Goal: Task Accomplishment & Management: Manage account settings

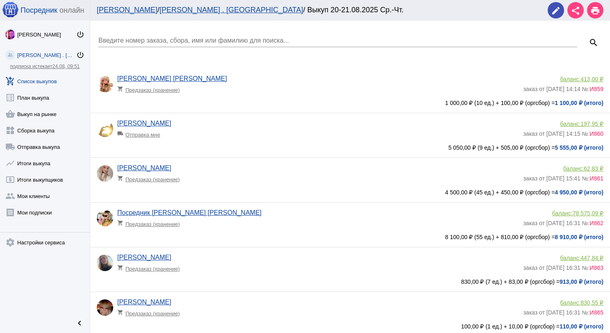
click at [48, 76] on link "add_shopping_cart Список выкупов" at bounding box center [45, 79] width 90 height 16
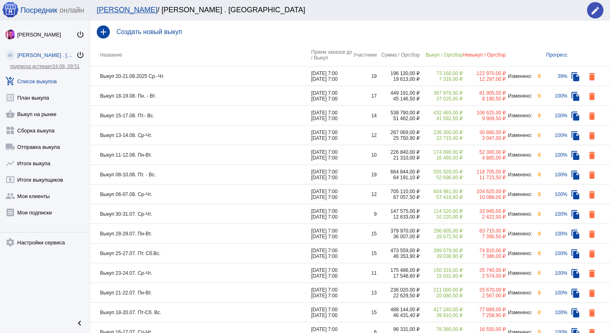
click at [178, 98] on td "Выкуп 18-19.08. Пн. - Вт." at bounding box center [200, 96] width 221 height 20
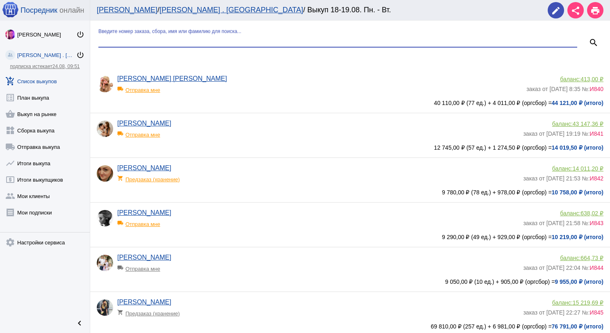
click at [169, 42] on input "Введите номер заказа, сбора, имя или фамилию для поиска..." at bounding box center [337, 40] width 479 height 7
type input "куз"
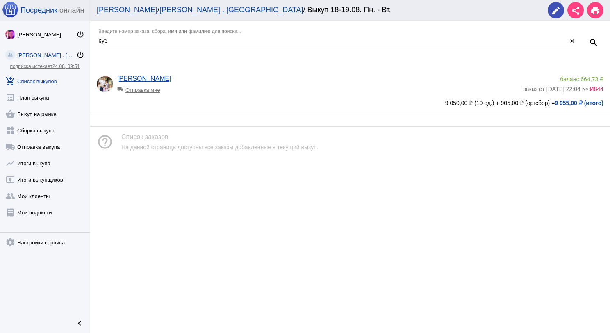
click at [54, 77] on link "add_shopping_cart Список выкупов" at bounding box center [45, 79] width 90 height 16
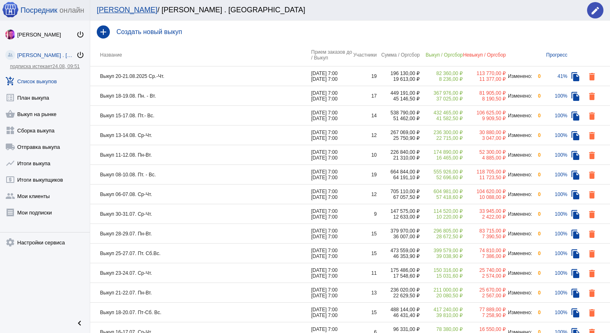
click at [195, 98] on td "Выкуп 18-19.08. Пн. - Вт." at bounding box center [200, 96] width 221 height 20
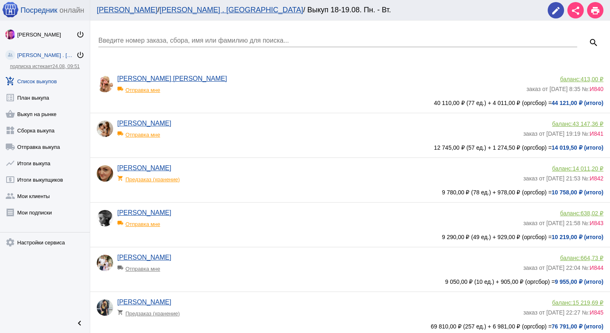
click at [171, 44] on div "Введите номер заказа, сбора, имя или фамилию для поиска..." at bounding box center [337, 38] width 479 height 18
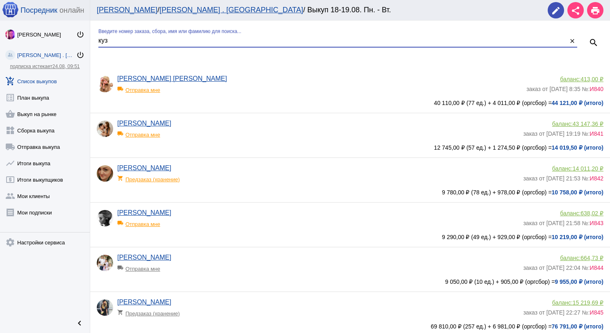
type input "куз"
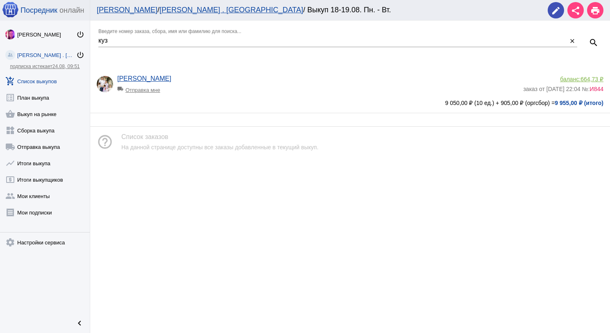
click at [153, 89] on div "local_shipping Отправка мне" at bounding box center [151, 87] width 68 height 11
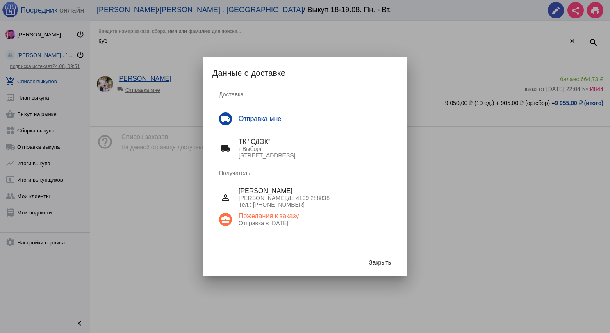
click at [376, 259] on span "Закрыть" at bounding box center [380, 262] width 22 height 7
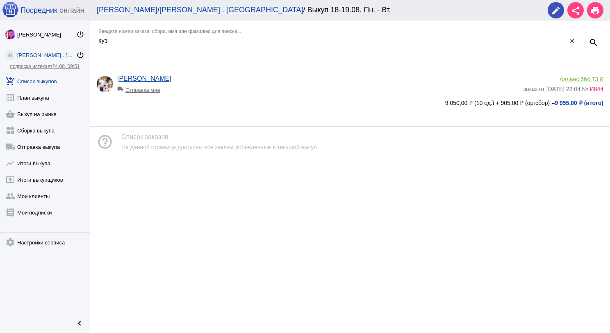
click at [591, 80] on span "664,73 ₽" at bounding box center [591, 79] width 23 height 7
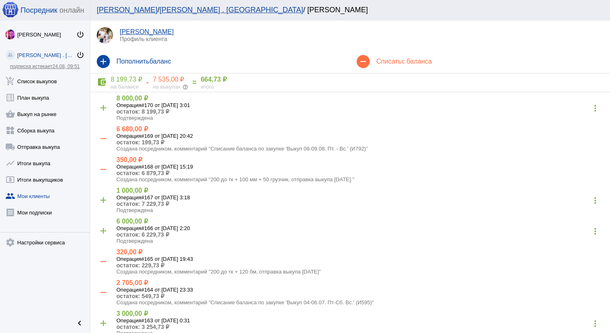
click at [393, 61] on h4 "Списать с баланса" at bounding box center [489, 61] width 227 height 7
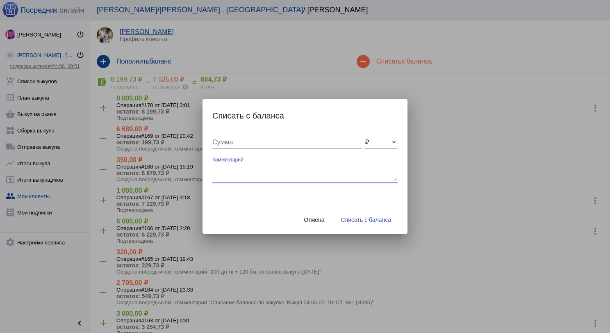
click at [241, 168] on textarea "Комментарий" at bounding box center [304, 172] width 185 height 16
type textarea "200 до ТК + 100 мм + 50 грузчик, отправка выкупа 20.08.2025"
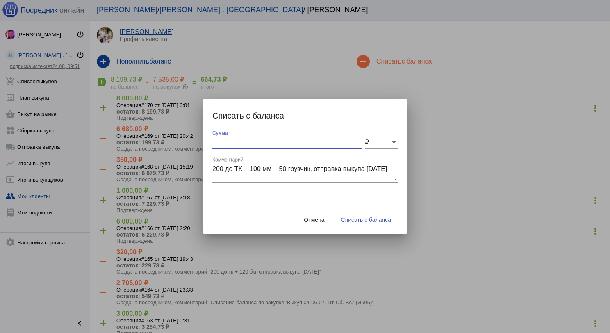
click at [287, 144] on input "Сумма" at bounding box center [286, 141] width 149 height 7
type input "350"
drag, startPoint x: 247, startPoint y: 177, endPoint x: 213, endPoint y: 170, distance: 35.5
click at [213, 170] on textarea "200 до ТК + 100 мм + 50 грузчик, отправка выкупа 20.08.2025" at bounding box center [304, 172] width 185 height 16
click at [361, 222] on button "Списать с баланса" at bounding box center [365, 219] width 63 height 15
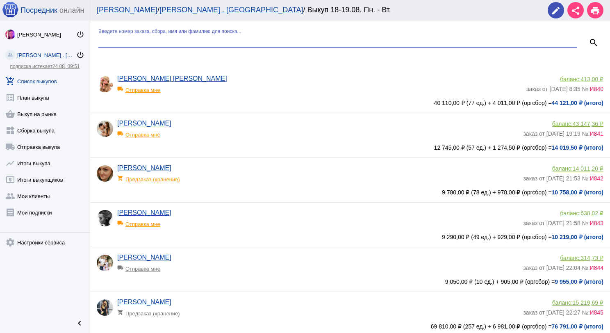
click at [234, 40] on input "Введите номер заказа, сбора, имя или фамилию для поиска..." at bounding box center [337, 40] width 479 height 7
type input "дри"
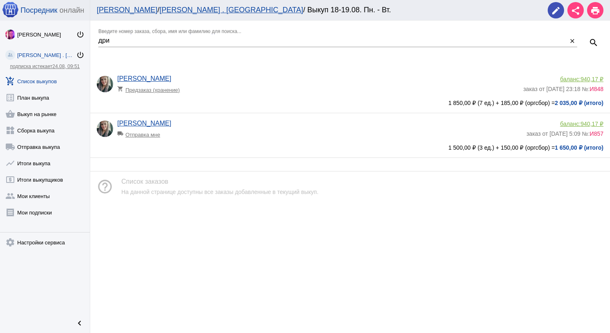
click at [592, 122] on span "940,17 ₽" at bounding box center [591, 123] width 23 height 7
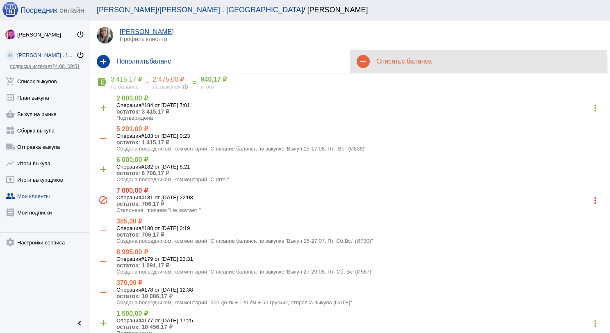
click at [396, 66] on div "remove Списать с баланса" at bounding box center [480, 61] width 260 height 23
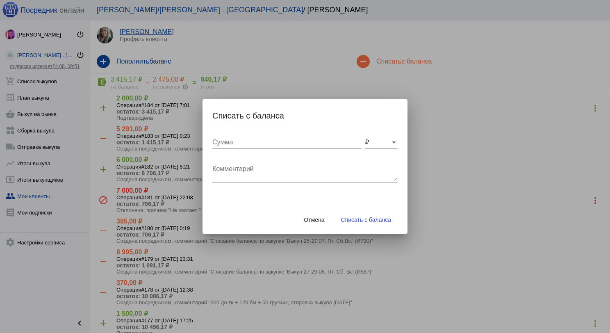
click at [247, 164] on div "Комментарий" at bounding box center [304, 170] width 185 height 26
paste textarea "200 до ТК + 100 мм + 50 грузчик, отправка выкупа 20.08.2025"
type textarea "200 до ТК + 100 мм + 50 грузчик, отправка выкупа 20.08.2025"
click at [236, 137] on div "Сумма" at bounding box center [286, 139] width 149 height 18
type input "350"
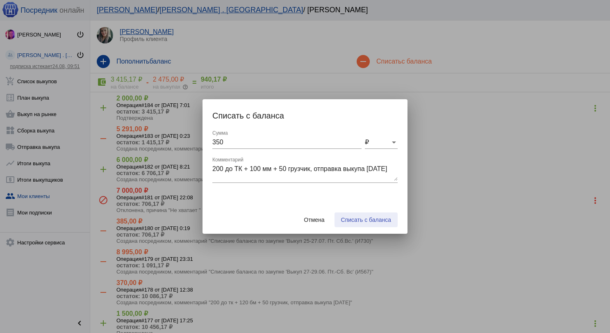
click at [344, 216] on span "Списать с баланса" at bounding box center [366, 219] width 50 height 7
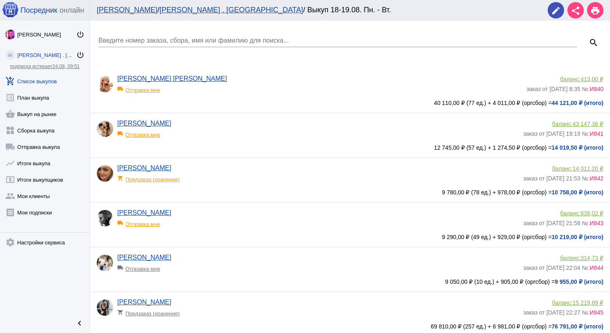
click at [178, 40] on input "Введите номер заказа, сбора, имя или фамилию для поиска..." at bounding box center [337, 40] width 479 height 7
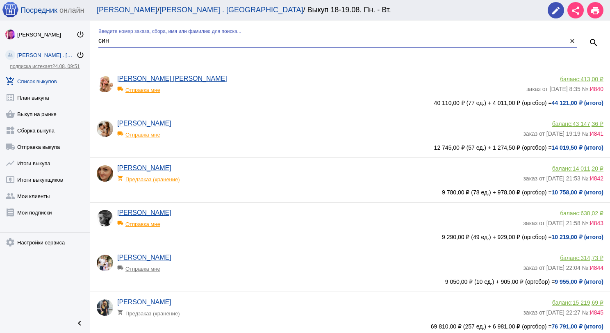
type input "син"
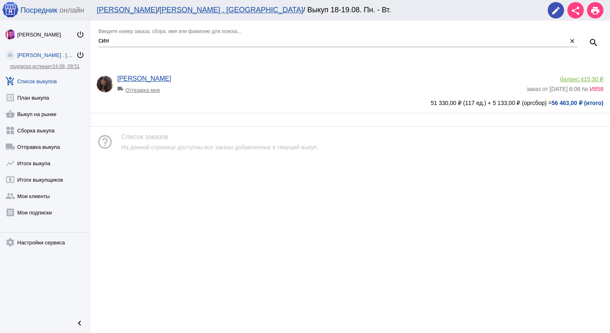
click at [581, 79] on span "415,30 ₽" at bounding box center [591, 79] width 23 height 7
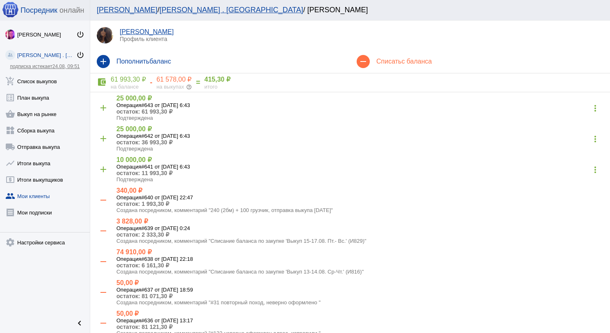
click at [395, 64] on h4 "Списать с баланса" at bounding box center [489, 61] width 227 height 7
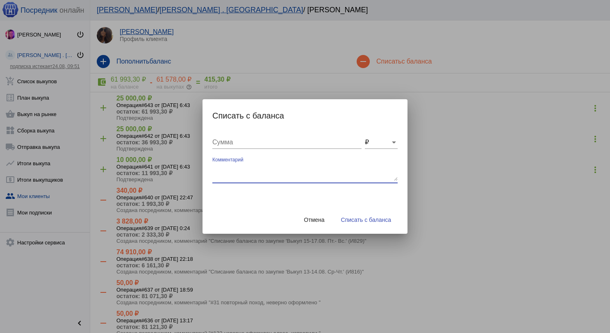
click at [216, 172] on textarea "Комментарий" at bounding box center [304, 172] width 185 height 16
type textarea "120 бм + 100 мм + 100 грузчик, отправка выкупа 20.08.2025"
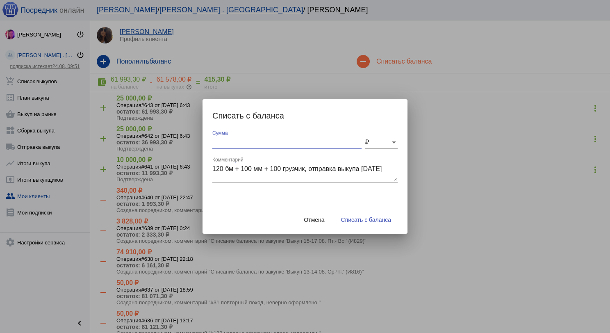
click at [231, 145] on input "Сумма" at bounding box center [286, 141] width 149 height 7
click at [220, 141] on input "Сумма" at bounding box center [286, 141] width 149 height 7
type input "320"
click at [378, 214] on button "Списать с баланса" at bounding box center [365, 219] width 63 height 15
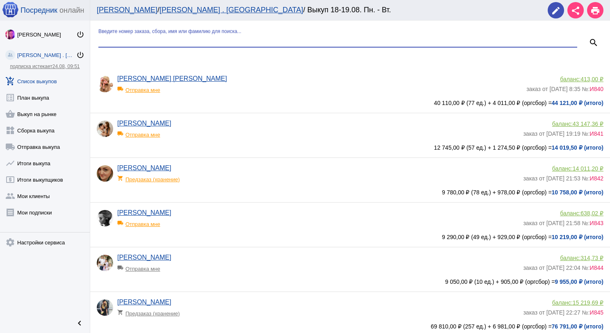
click at [184, 39] on input "Введите номер заказа, сбора, имя или фамилию для поиска..." at bounding box center [337, 40] width 479 height 7
type input "ави"
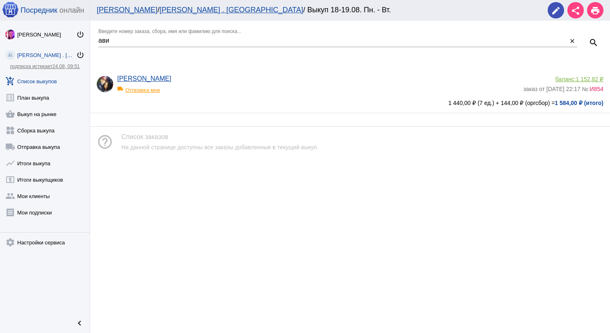
click at [582, 79] on span "1 152,82 ₽" at bounding box center [589, 79] width 27 height 7
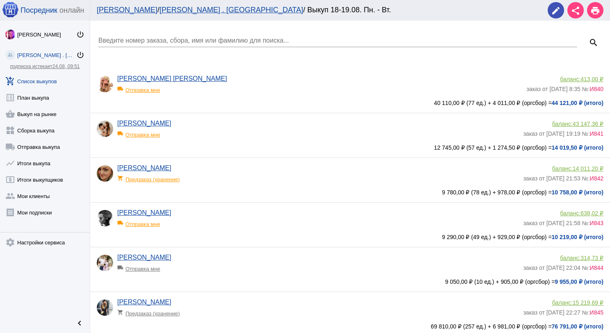
click at [191, 36] on div "Введите номер заказа, сбора, имя или фамилию для поиска..." at bounding box center [337, 38] width 479 height 18
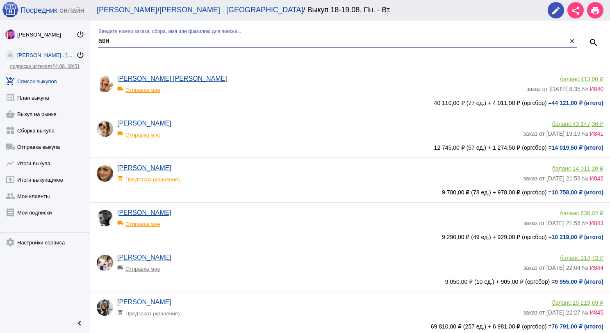
type input "ави"
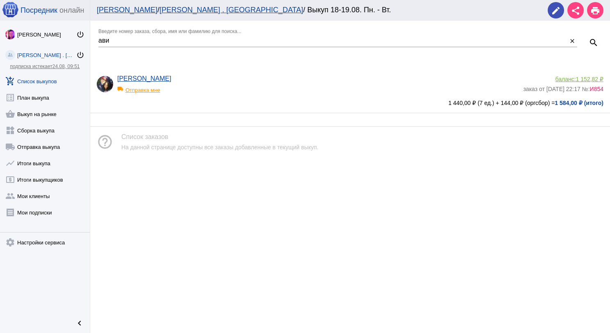
click at [149, 86] on div "local_shipping Отправка мне" at bounding box center [151, 87] width 68 height 11
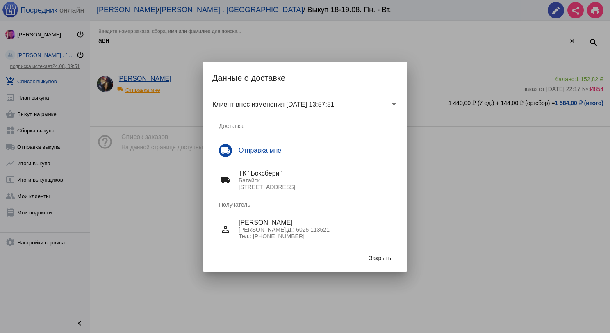
click at [388, 254] on span "Закрыть" at bounding box center [380, 257] width 22 height 7
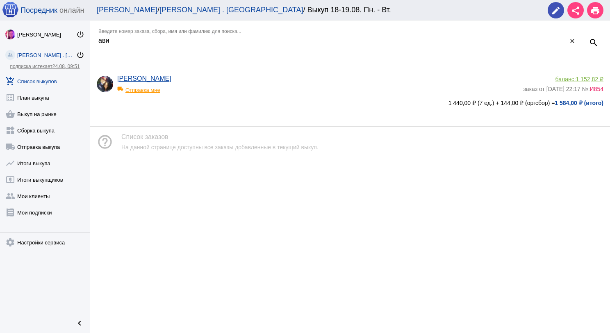
click at [576, 80] on span "1 152,82 ₽" at bounding box center [589, 79] width 27 height 7
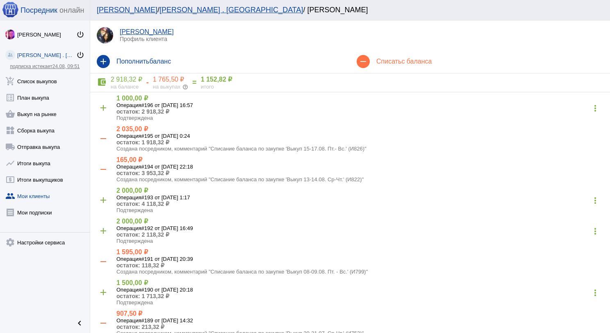
click at [383, 61] on h4 "Списать с баланса" at bounding box center [489, 61] width 227 height 7
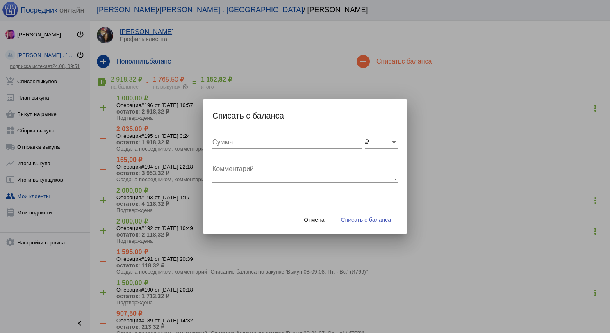
click at [245, 172] on textarea "Комментарий" at bounding box center [304, 172] width 185 height 16
type textarea "200 до ТК + 100 мм + 50 грузчик, отправка выкупа 20.08.2025"
click at [242, 142] on input "Сумма" at bounding box center [286, 141] width 149 height 7
type input "350"
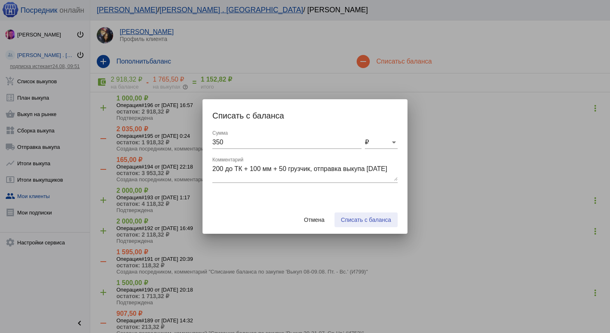
click at [374, 226] on button "Списать с баланса" at bounding box center [365, 219] width 63 height 15
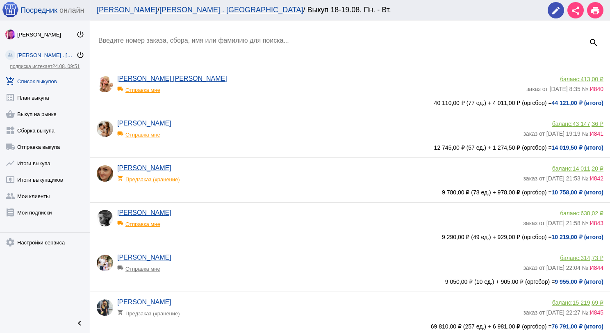
click at [141, 41] on input "Введите номер заказа, сбора, имя или фамилию для поиска..." at bounding box center [337, 40] width 479 height 7
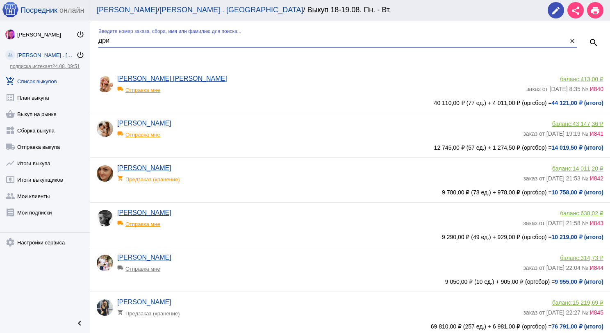
type input "дри"
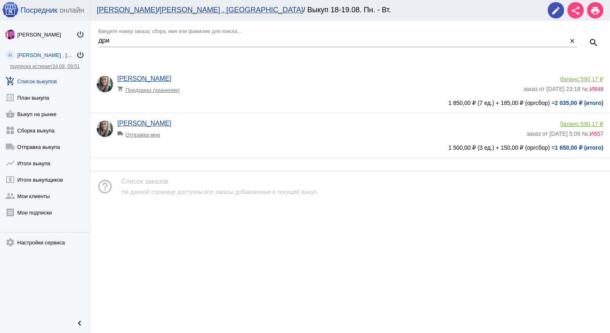
click at [584, 78] on span "590,17 ₽" at bounding box center [591, 79] width 23 height 7
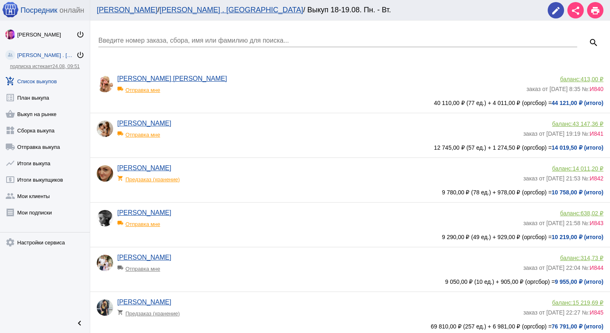
click at [155, 43] on input "Введите номер заказа, сбора, имя или фамилию для поиска..." at bounding box center [337, 40] width 479 height 7
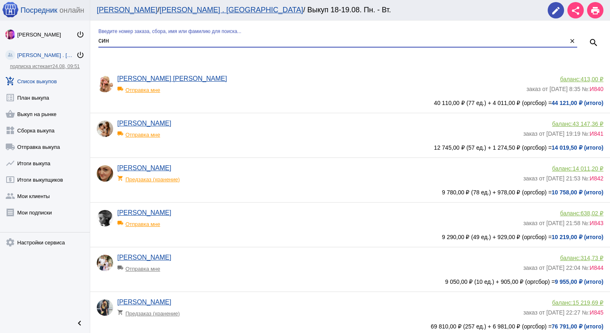
type input "син"
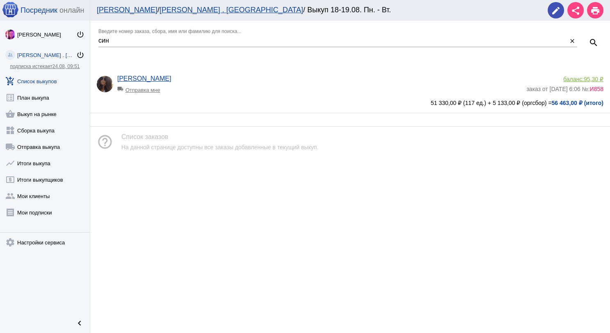
click at [587, 78] on span "95,30 ₽" at bounding box center [593, 79] width 20 height 7
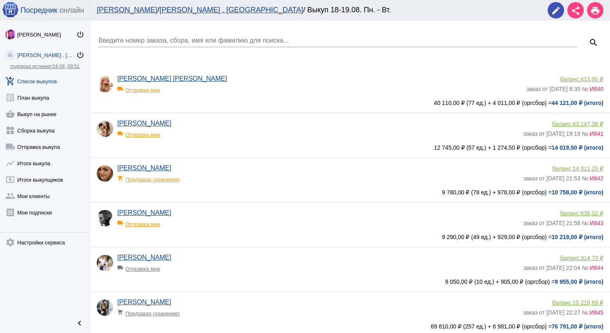
click at [184, 38] on input "Введите номер заказа, сбора, имя или фамилию для поиска..." at bounding box center [337, 40] width 479 height 7
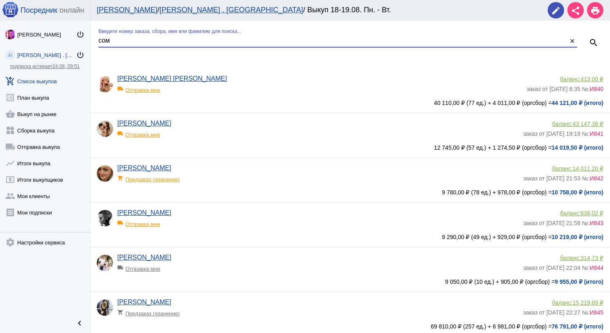
type input "сом"
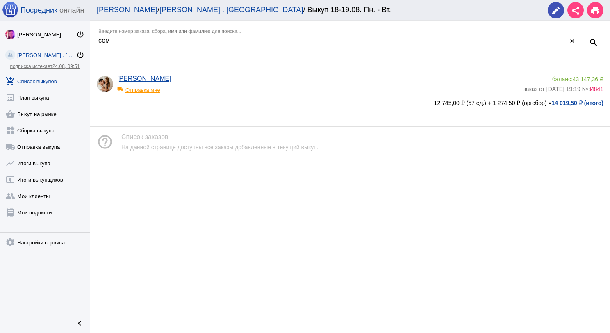
click at [588, 77] on span "43 147,36 ₽" at bounding box center [587, 79] width 31 height 7
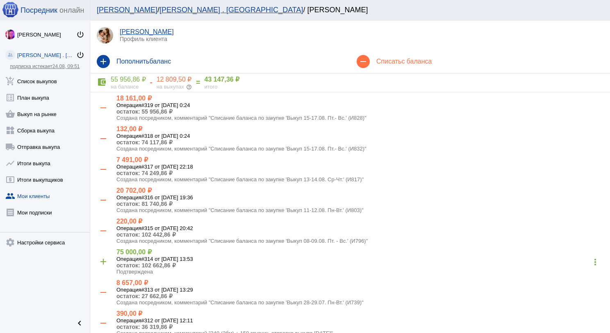
click at [383, 60] on h4 "Списать с баланса" at bounding box center [489, 61] width 227 height 7
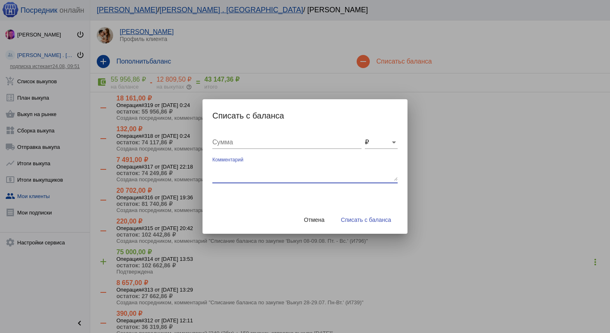
click at [273, 172] on textarea "Комментарий" at bounding box center [304, 172] width 185 height 16
type textarea "240 (2бм) + 100 грузчик, отправка выкупа 20.08.2025"
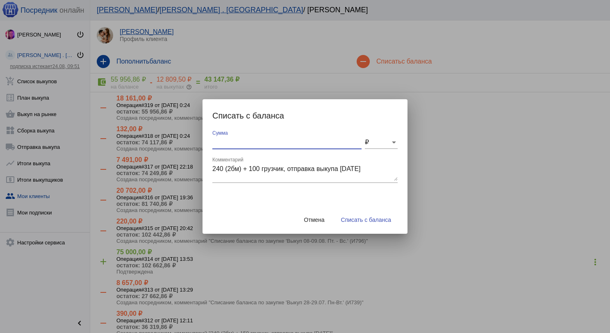
click at [227, 142] on input "Сумма" at bounding box center [286, 141] width 149 height 7
type input "340"
click at [364, 216] on span "Списать с баланса" at bounding box center [366, 219] width 50 height 7
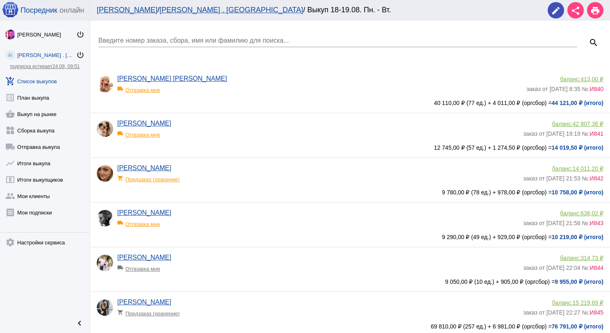
click at [146, 39] on input "Введите номер заказа, сбора, имя или фамилию для поиска..." at bounding box center [337, 40] width 479 height 7
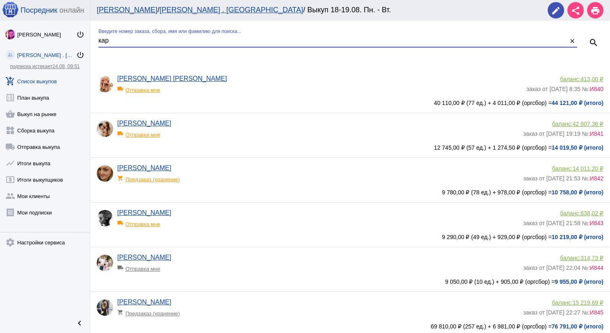
type input "кар"
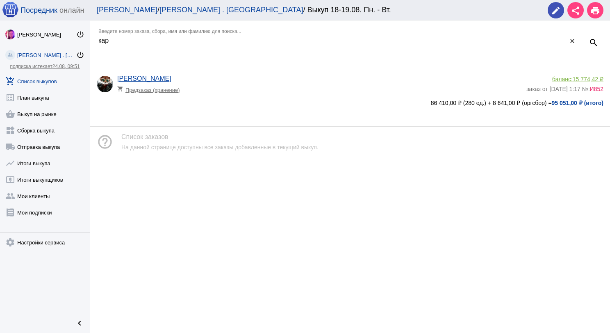
click at [587, 76] on span "15 774,42 ₽" at bounding box center [587, 79] width 31 height 7
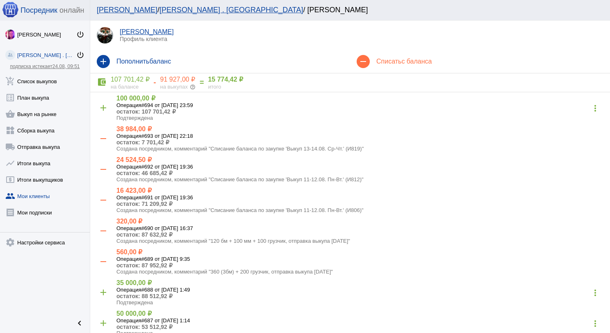
click at [383, 66] on div "remove Списать с баланса" at bounding box center [480, 61] width 260 height 23
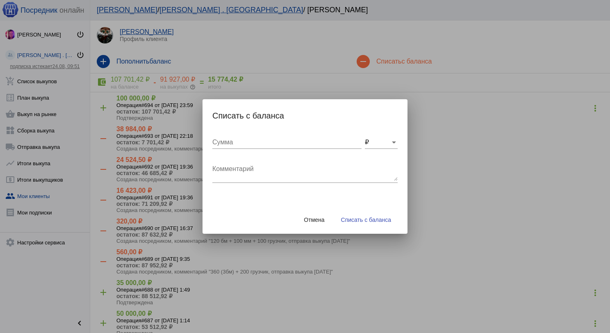
click at [236, 179] on textarea "Комментарий" at bounding box center [304, 172] width 185 height 16
type textarea "360 (3бм) + 200 грузчик, отправка выкупа 20.08.2025"
click at [245, 144] on input "Сумма" at bounding box center [286, 141] width 149 height 7
type input "560"
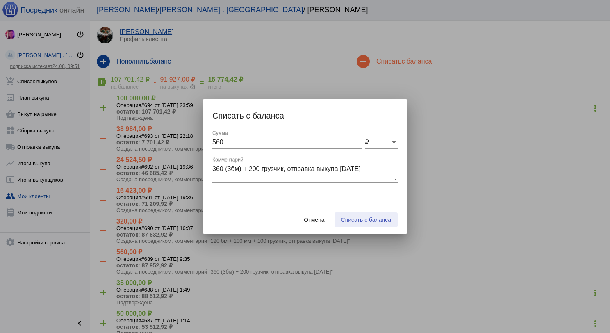
click at [388, 221] on span "Списать с баланса" at bounding box center [366, 219] width 50 height 7
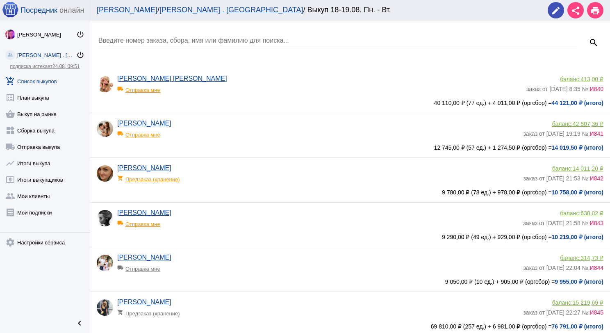
click at [120, 41] on input "Введите номер заказа, сбора, имя или фамилию для поиска..." at bounding box center [337, 40] width 479 height 7
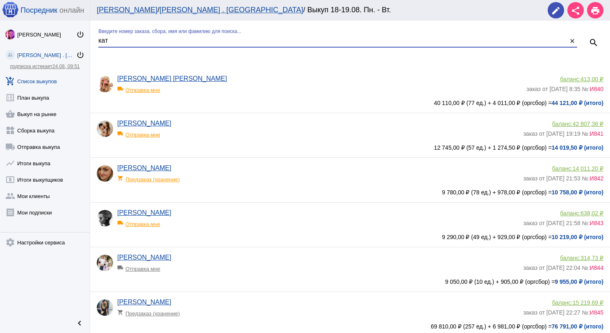
type input "кат"
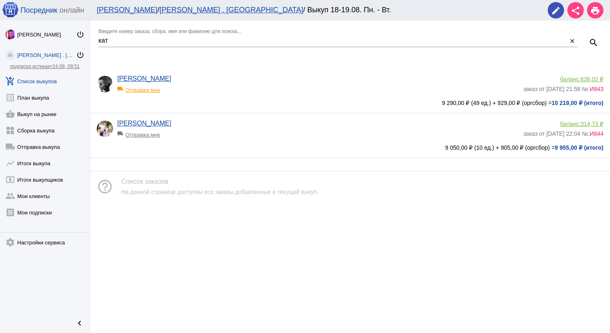
click at [584, 78] on span "638,02 ₽" at bounding box center [591, 79] width 23 height 7
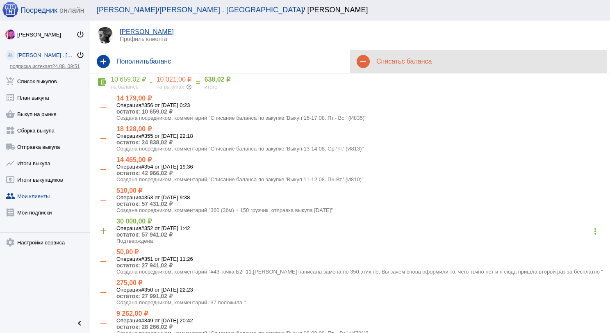
click at [386, 64] on h4 "Списать с баланса" at bounding box center [489, 61] width 227 height 7
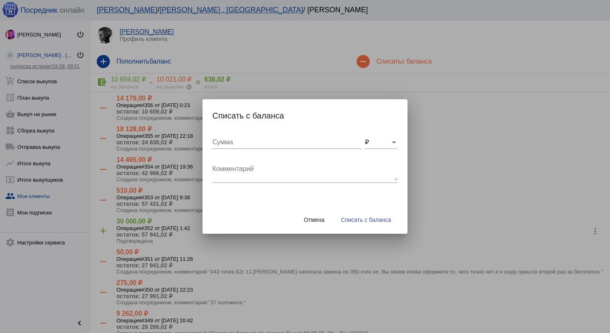
click at [246, 167] on textarea "Комментарий" at bounding box center [304, 172] width 185 height 16
type textarea "240 (2бм) + 100 грузчик, отправка выкупа 20.08.2025"
click at [241, 141] on input "Сумма" at bounding box center [286, 141] width 149 height 7
type input "340"
click at [372, 218] on span "Списать с баланса" at bounding box center [366, 219] width 50 height 7
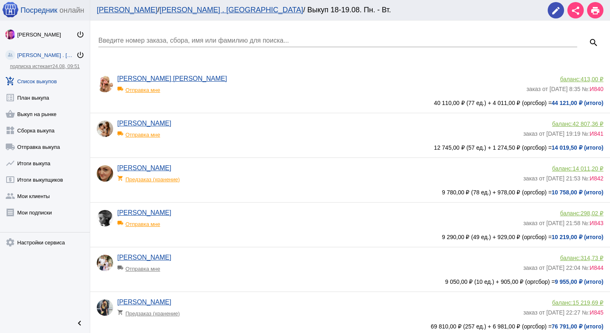
click at [105, 36] on div "Введите номер заказа, сбора, имя или фамилию для поиска..." at bounding box center [337, 38] width 479 height 18
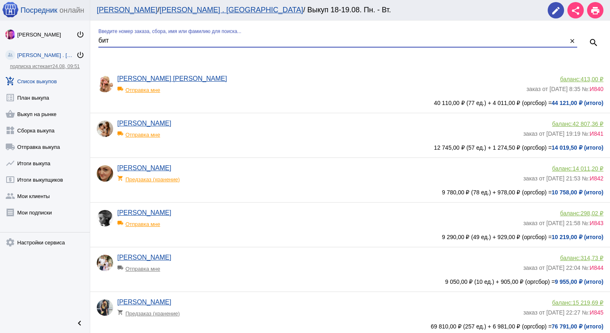
type input "бит"
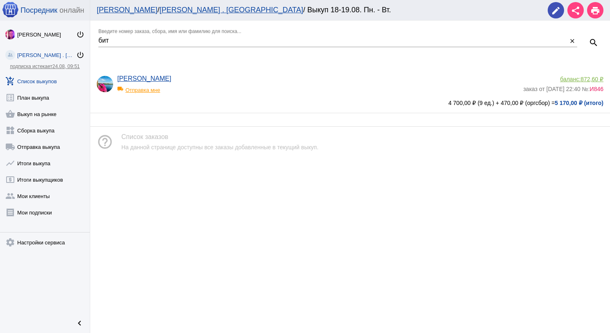
click at [587, 76] on span "872,60 ₽" at bounding box center [591, 79] width 23 height 7
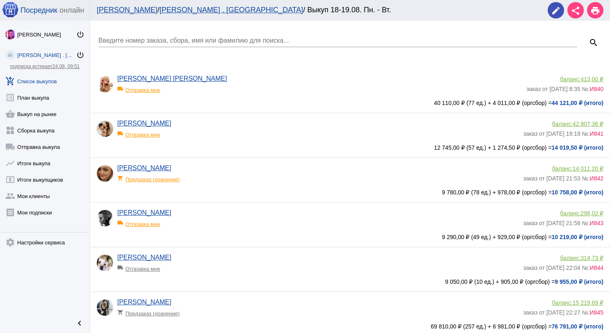
click at [127, 36] on div "Введите номер заказа, сбора, имя или фамилию для поиска..." at bounding box center [337, 38] width 479 height 18
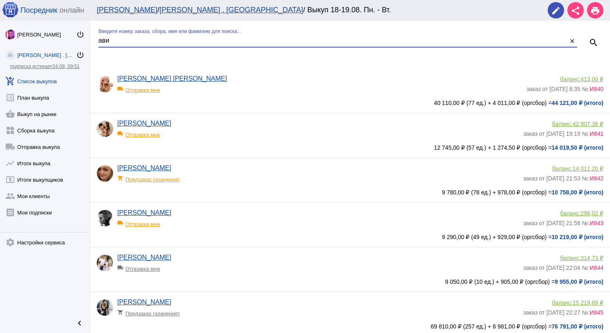
type input "ави"
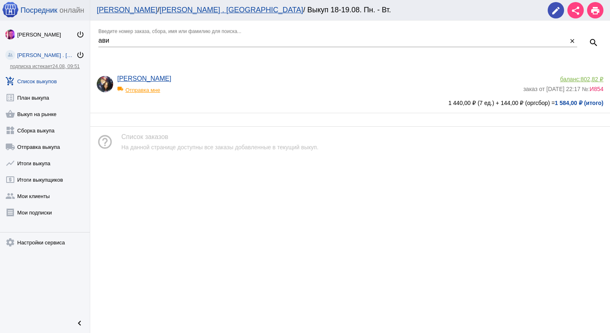
click at [581, 77] on span "802,82 ₽" at bounding box center [591, 79] width 23 height 7
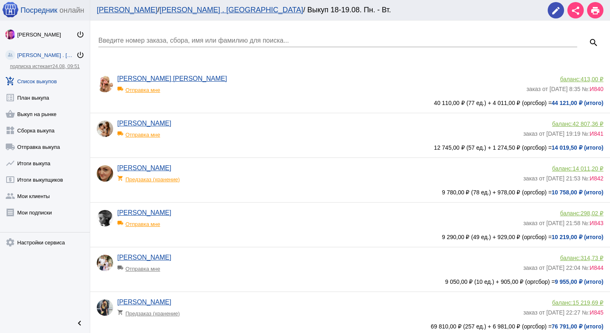
click at [49, 84] on link "add_shopping_cart Список выкупов" at bounding box center [45, 79] width 90 height 16
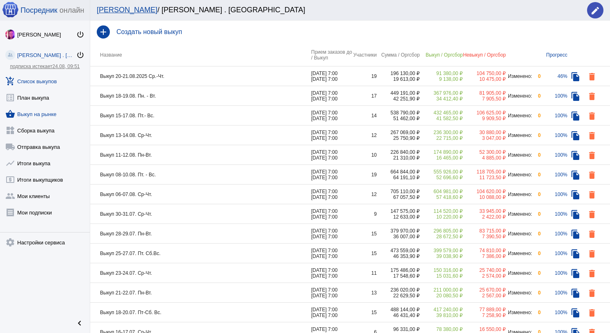
click at [52, 109] on link "shopping_basket Выкуп на рынке" at bounding box center [45, 112] width 90 height 16
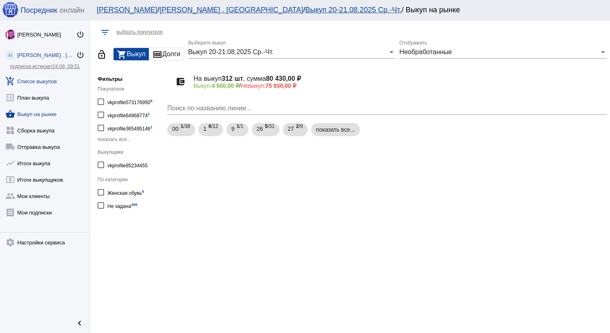
click at [59, 77] on link "add_shopping_cart Список выкупов" at bounding box center [45, 79] width 90 height 16
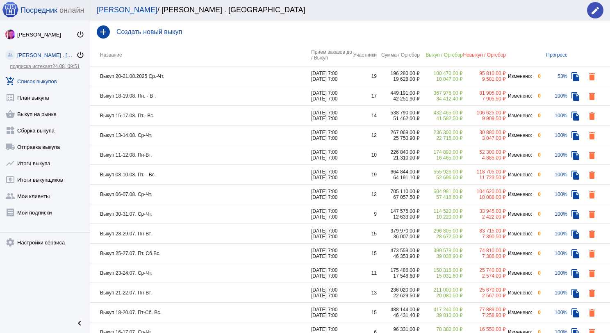
click at [188, 75] on td "Выкуп 20-21.08.2025 Ср.-Чт." at bounding box center [200, 76] width 221 height 20
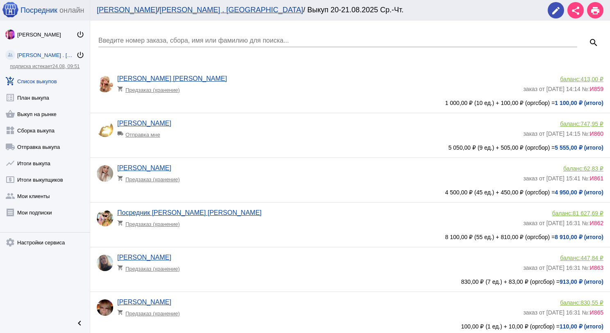
click at [171, 39] on input "Введите номер заказа, сбора, имя или фамилию для поиска..." at bounding box center [337, 40] width 479 height 7
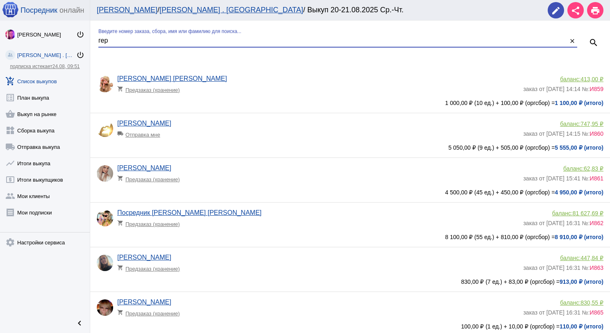
type input "гер"
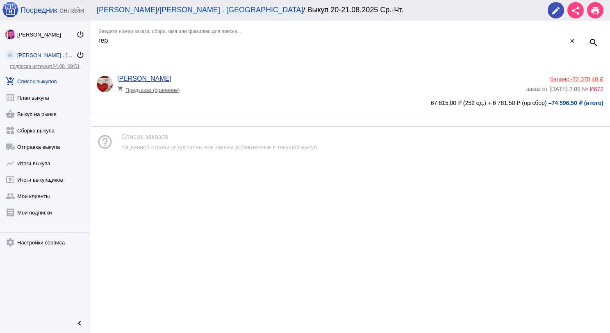
drag, startPoint x: 225, startPoint y: 71, endPoint x: 231, endPoint y: 72, distance: 6.3
click at [226, 71] on div "Татьяна Герасимова shopping_cart Предзаказ (хранение) баланс: -72 078,40 ₽ зака…" at bounding box center [349, 90] width 519 height 44
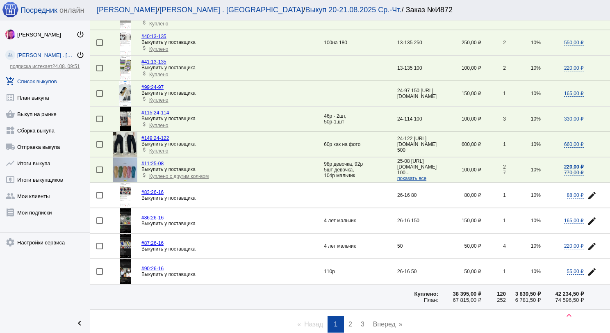
scroll to position [1106, 0]
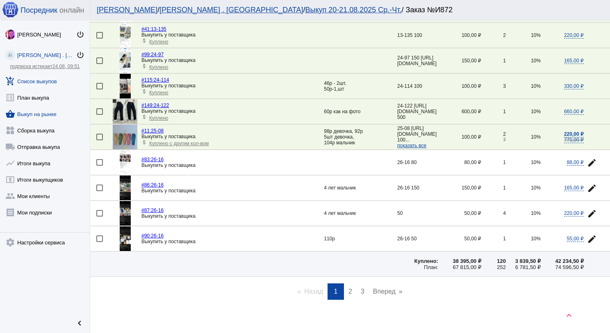
click at [29, 113] on link "shopping_basket Выкуп на рынке" at bounding box center [45, 112] width 90 height 16
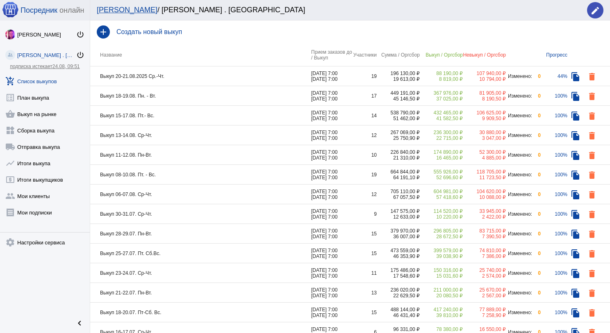
click at [178, 119] on td "Выкуп 15-17.08. Пт.- Вс." at bounding box center [200, 116] width 221 height 20
click at [197, 99] on td "Выкуп 18-19.08. Пн. - Вт." at bounding box center [200, 96] width 221 height 20
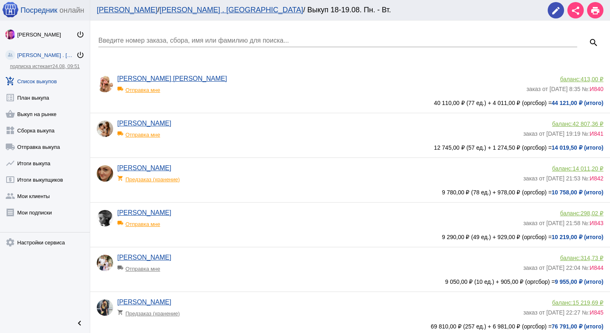
click at [189, 38] on input "Введите номер заказа, сбора, имя или фамилию для поиска..." at bounding box center [337, 40] width 479 height 7
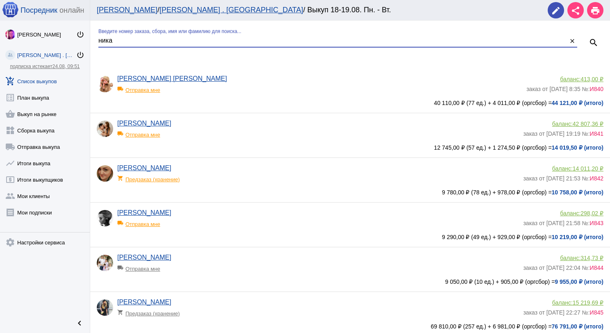
type input "ника"
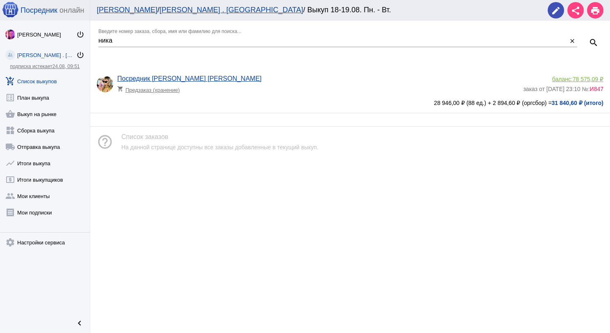
click at [303, 88] on app-delivery-type "shopping_cart Предзаказ (хранение)" at bounding box center [317, 87] width 401 height 11
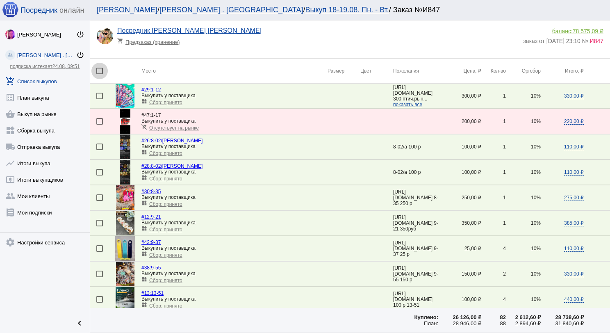
click at [98, 72] on div at bounding box center [99, 71] width 7 height 7
click at [99, 74] on input "checkbox" at bounding box center [99, 74] width 0 height 0
checkbox input "true"
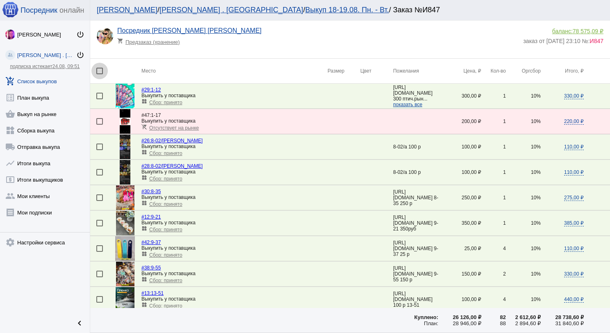
checkbox input "true"
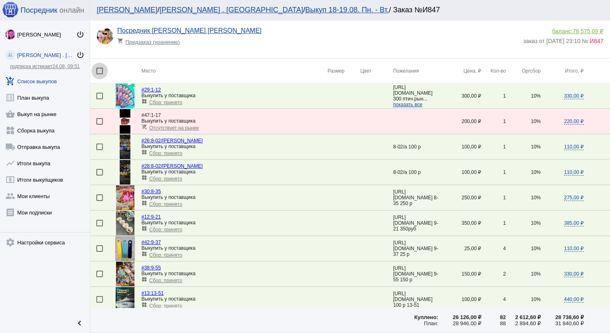
checkbox input "true"
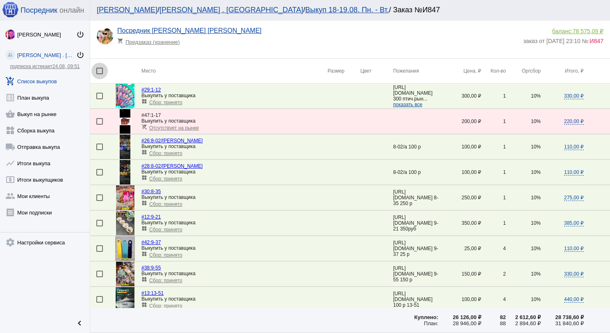
checkbox input "true"
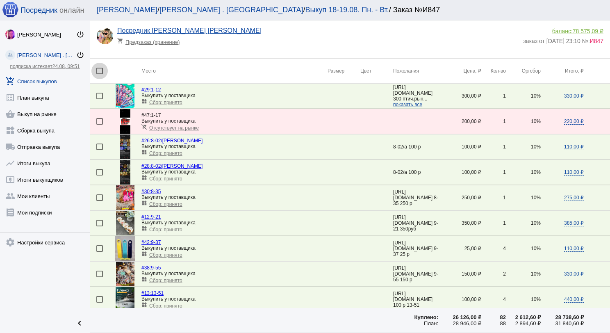
checkbox input "true"
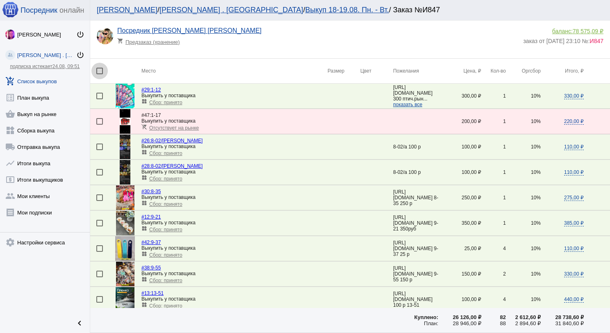
checkbox input "true"
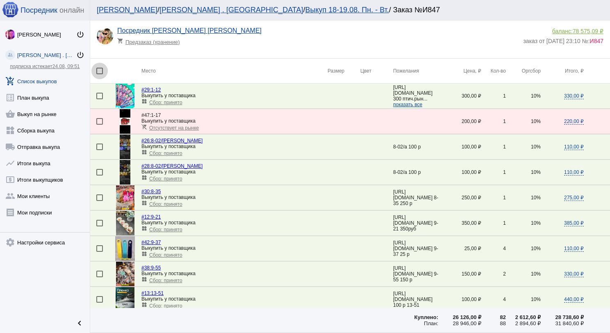
checkbox input "true"
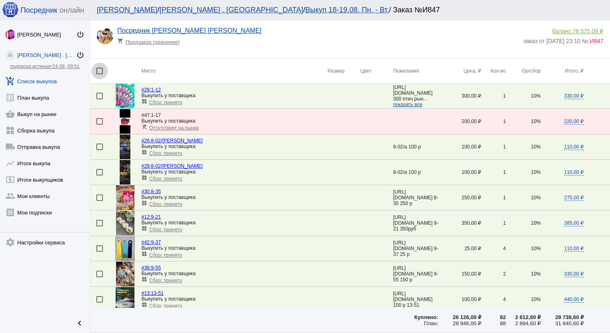
checkbox input "true"
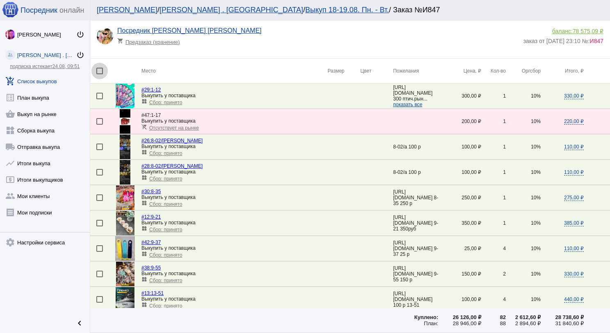
checkbox input "true"
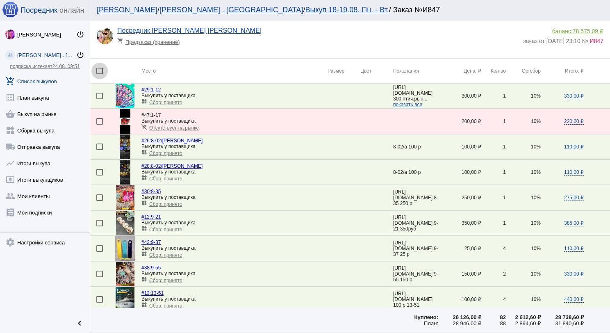
checkbox input "true"
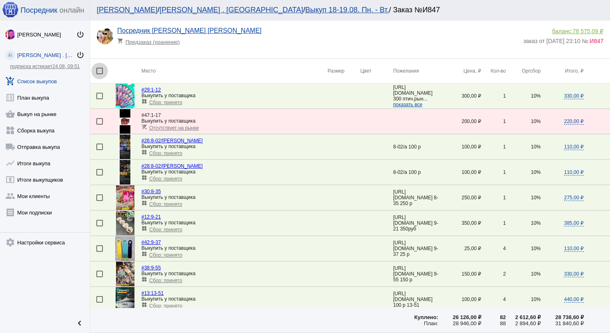
checkbox input "true"
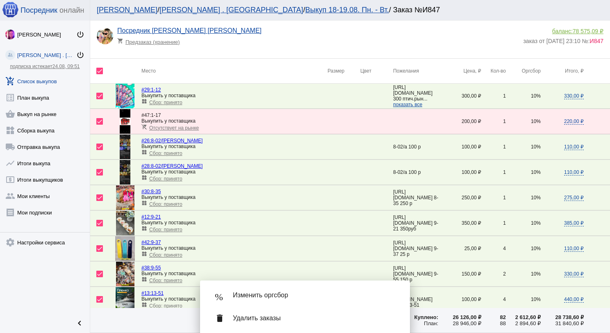
click at [249, 293] on span "Изменить оргсбор" at bounding box center [315, 295] width 164 height 8
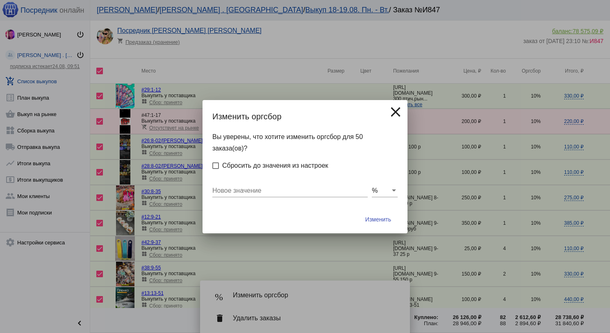
click at [234, 188] on input "Новое значение" at bounding box center [289, 190] width 155 height 7
type input "0"
click at [358, 212] on button "Изменить" at bounding box center [377, 219] width 39 height 15
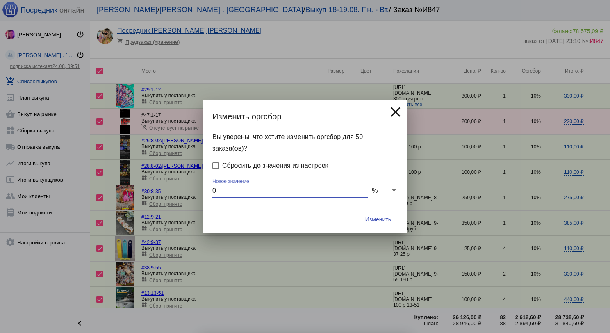
checkbox input "false"
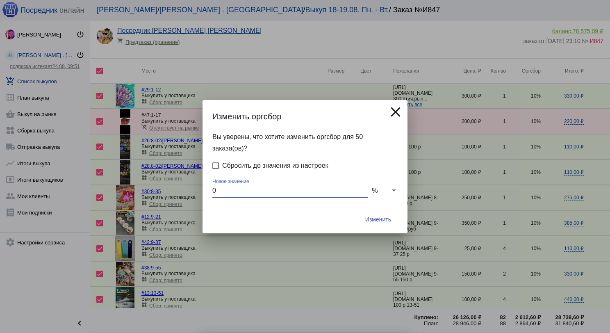
checkbox input "false"
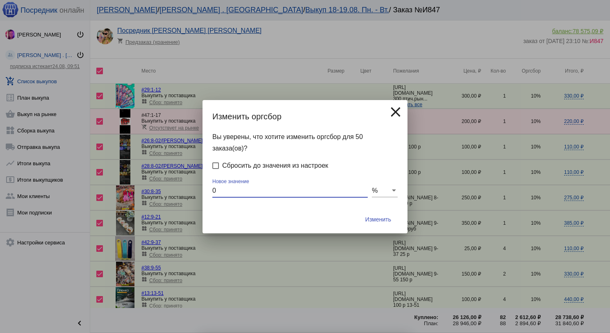
checkbox input "false"
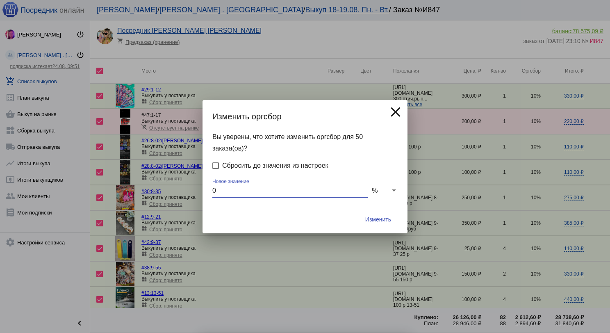
checkbox input "false"
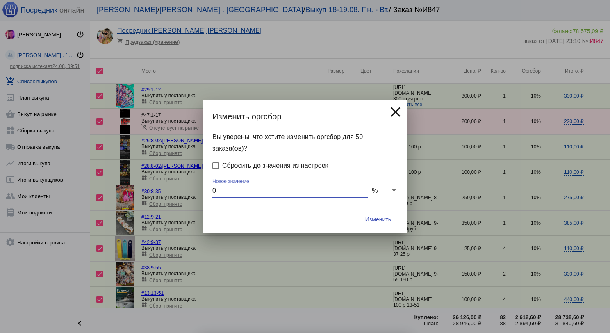
checkbox input "false"
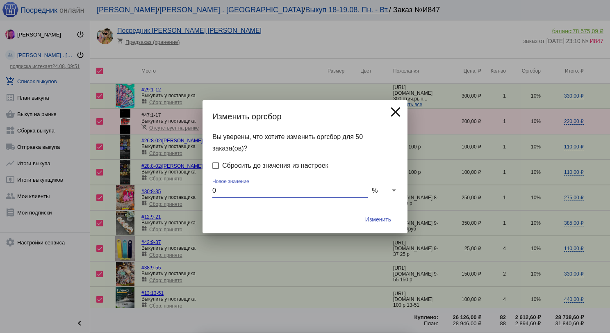
checkbox input "false"
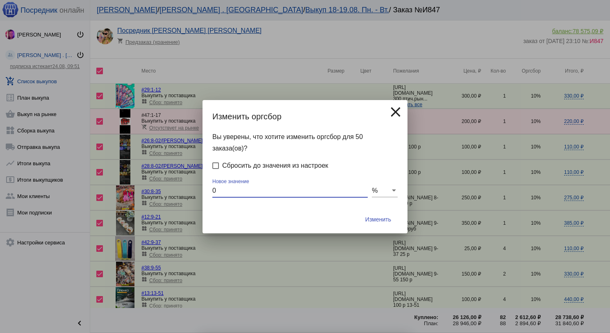
checkbox input "false"
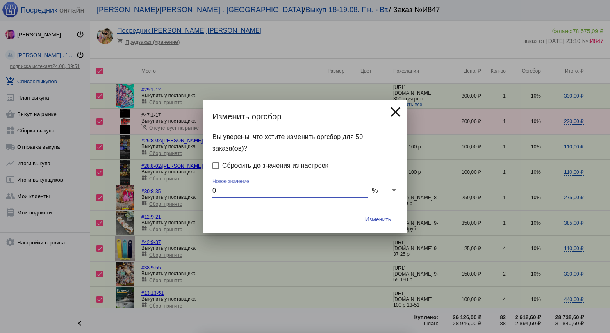
checkbox input "false"
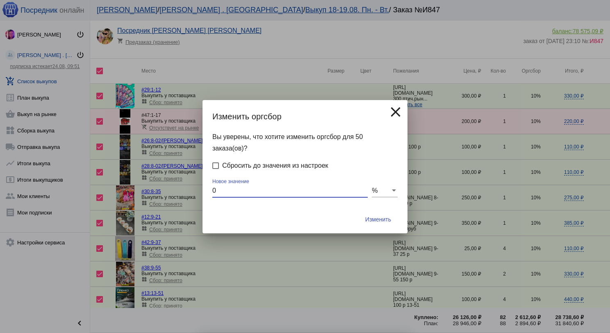
checkbox input "false"
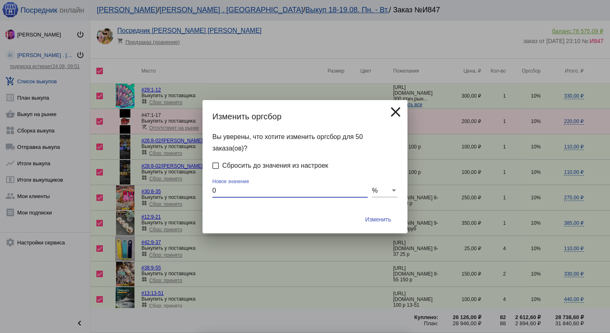
checkbox input "false"
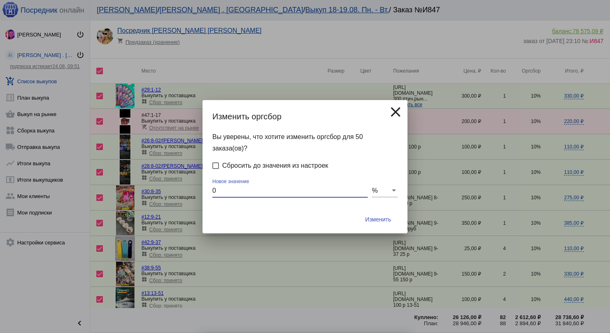
checkbox input "false"
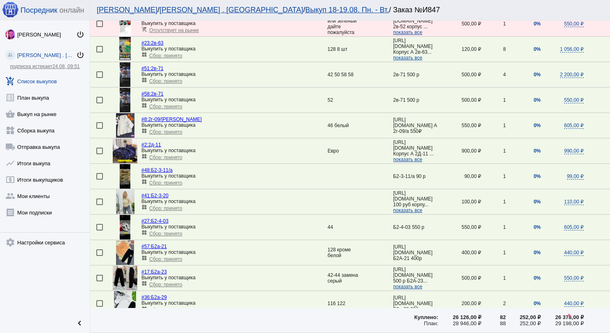
scroll to position [1100, 0]
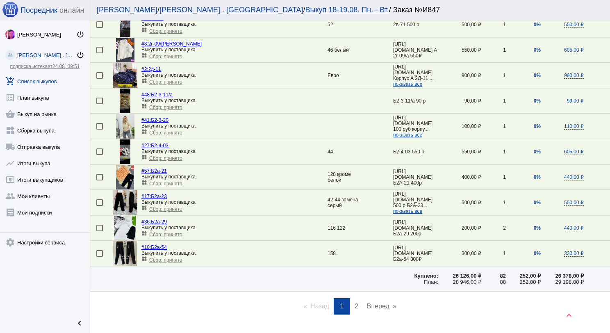
click at [354, 302] on span "2" at bounding box center [356, 305] width 4 height 7
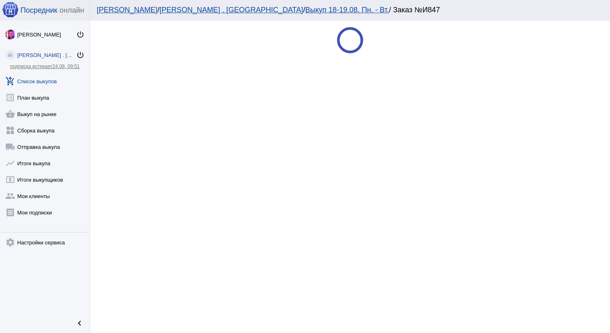
scroll to position [0, 0]
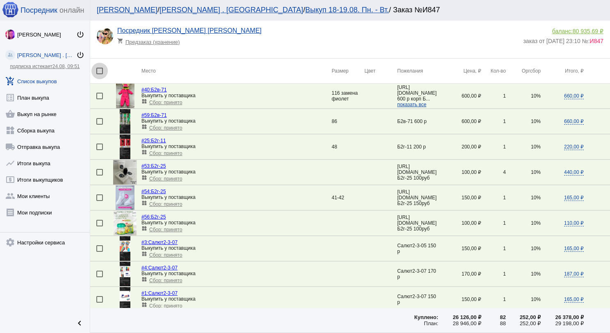
click at [98, 71] on div at bounding box center [99, 71] width 7 height 7
click at [99, 74] on input "checkbox" at bounding box center [99, 74] width 0 height 0
checkbox input "true"
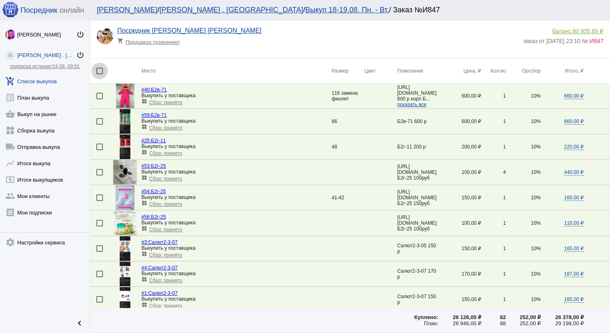
checkbox input "true"
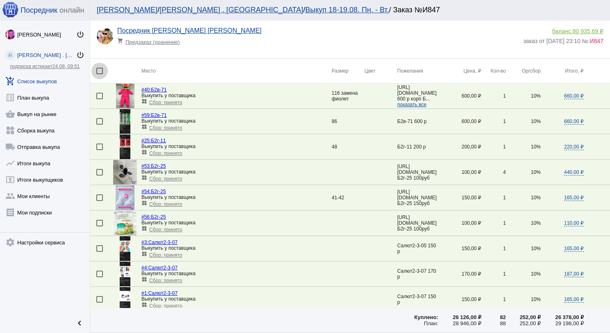
checkbox input "true"
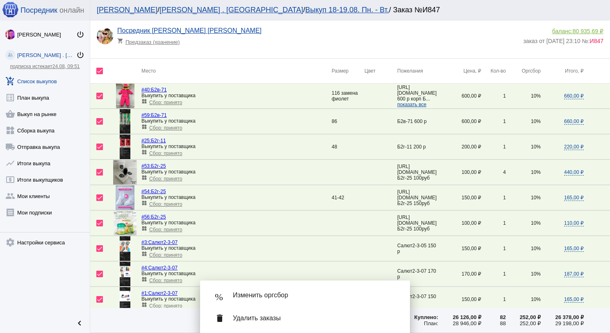
click at [303, 291] on span "Изменить оргсбор" at bounding box center [315, 295] width 164 height 8
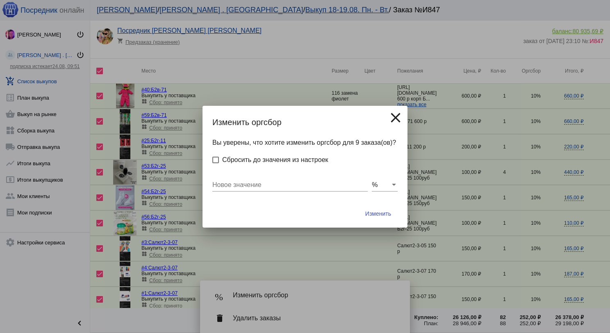
click at [286, 185] on input "Новое значение" at bounding box center [289, 184] width 155 height 7
type input "0"
click at [377, 215] on span "Изменить" at bounding box center [378, 213] width 26 height 7
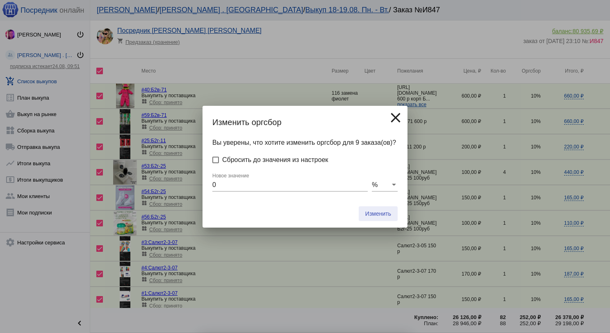
checkbox input "false"
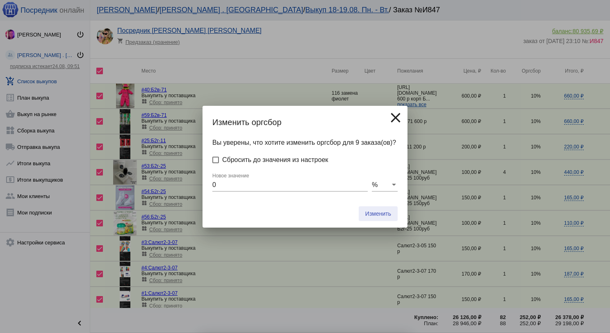
checkbox input "false"
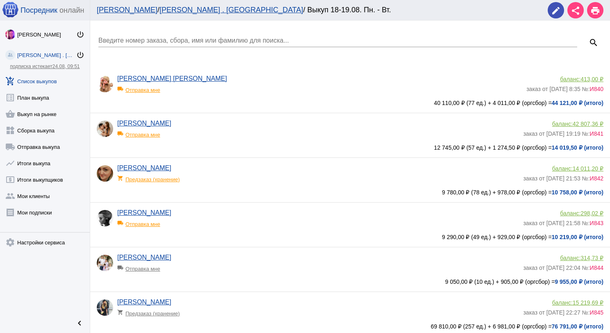
click at [41, 74] on link "add_shopping_cart Список выкупов" at bounding box center [45, 79] width 90 height 16
